Goal: Check status

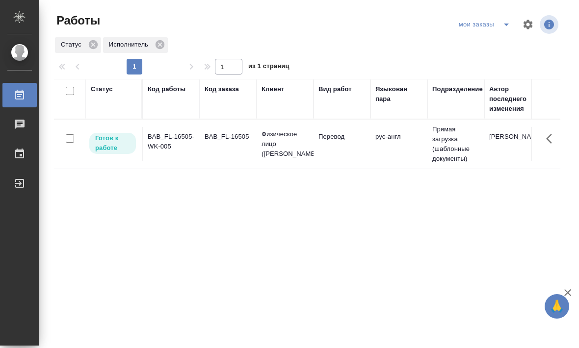
click at [494, 28] on div "мои заказы" at bounding box center [486, 25] width 60 height 16
click at [489, 22] on div "мои заказы" at bounding box center [486, 25] width 60 height 16
click at [477, 22] on div "мои заказы" at bounding box center [486, 25] width 60 height 16
click at [497, 22] on button "split button" at bounding box center [507, 25] width 20 height 16
click at [407, 39] on div "Статус Исполнитель" at bounding box center [307, 45] width 507 height 18
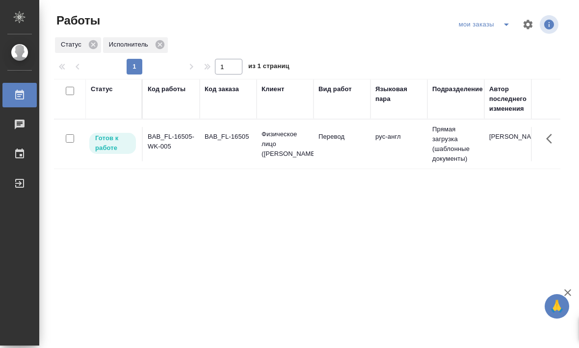
click at [528, 23] on icon "button" at bounding box center [528, 25] width 12 height 12
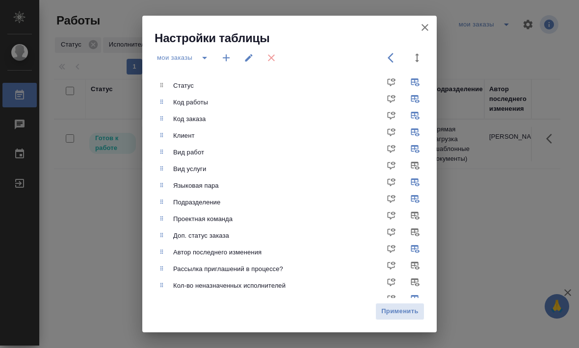
click at [490, 242] on div "Настройки таблицы мои заказы Статус Код работы Код заказа Клиент Вид работ Вид …" at bounding box center [289, 174] width 579 height 348
click at [419, 27] on icon "button" at bounding box center [425, 28] width 12 height 12
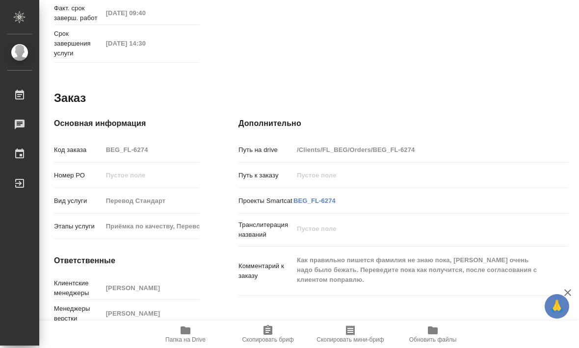
scroll to position [476, 0]
